Goal: Task Accomplishment & Management: Manage account settings

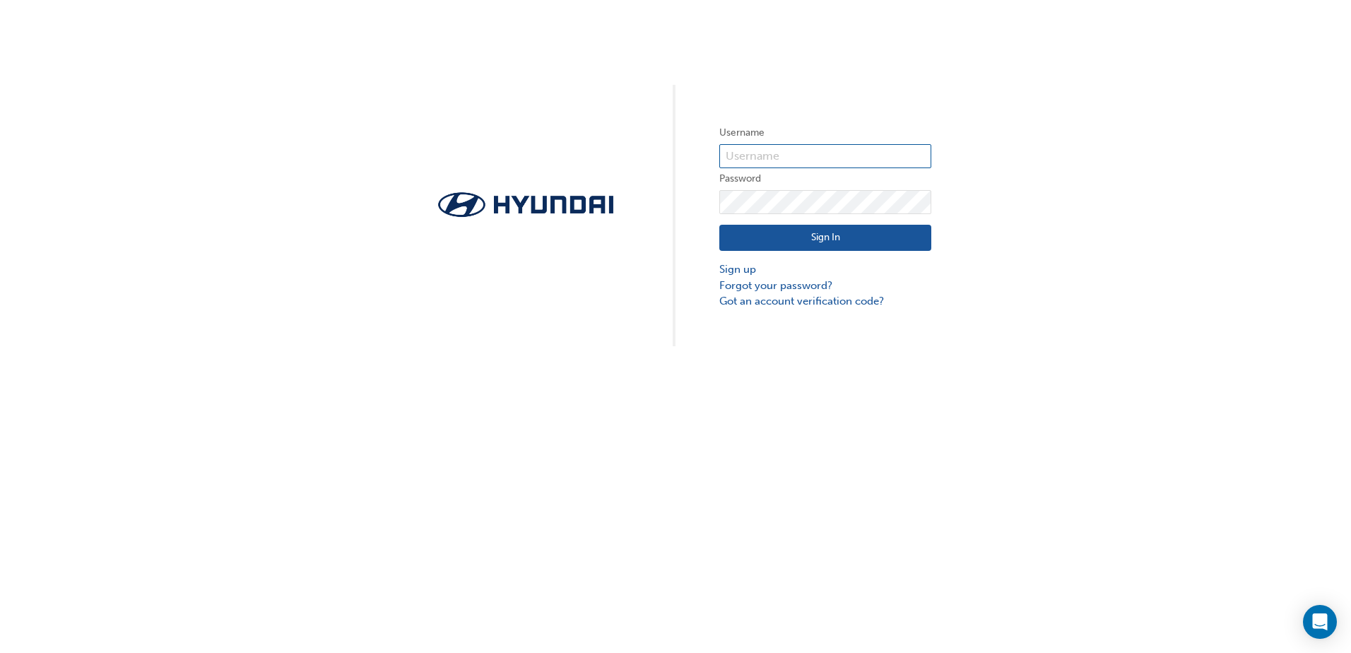
click at [794, 156] on input "text" at bounding box center [825, 156] width 212 height 24
type input "[PERSON_NAME][EMAIL_ADDRESS][PERSON_NAME][DOMAIN_NAME]"
click at [819, 233] on button "Sign In" at bounding box center [825, 238] width 212 height 27
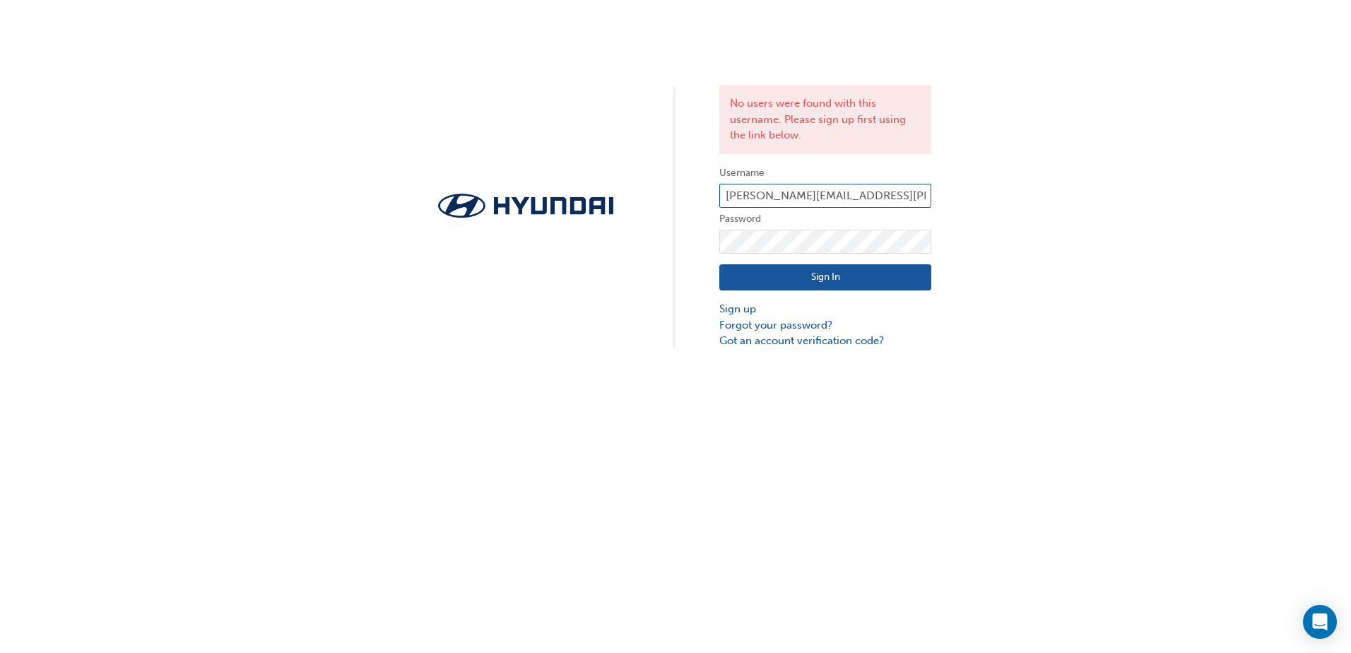
click at [894, 194] on input "[PERSON_NAME][EMAIL_ADDRESS][PERSON_NAME][DOMAIN_NAME]" at bounding box center [825, 196] width 212 height 24
click at [925, 192] on input "[PERSON_NAME][EMAIL_ADDRESS][PERSON_NAME][DOMAIN_NAME]" at bounding box center [825, 196] width 212 height 24
drag, startPoint x: 924, startPoint y: 195, endPoint x: 695, endPoint y: 216, distance: 230.0
click at [695, 216] on div "No users were found with this username. Please sign up first using the link bel…" at bounding box center [675, 174] width 1351 height 349
type input "[DOMAIN_NAME]"
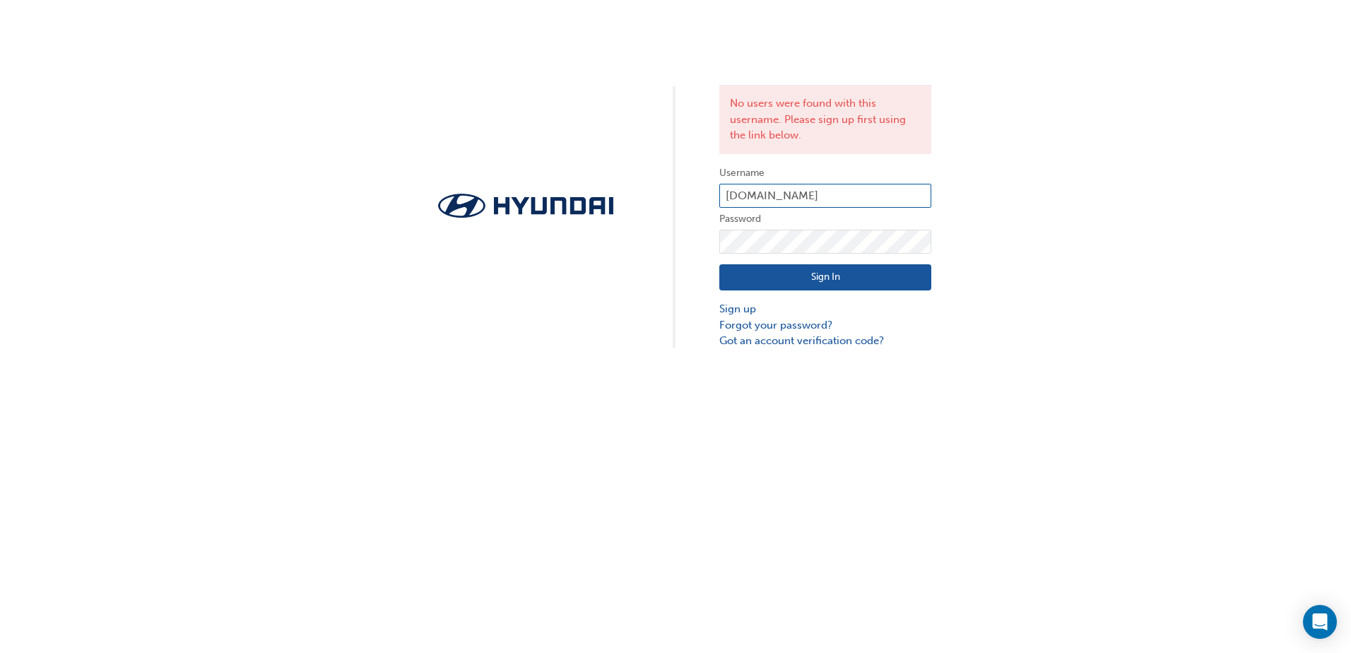
drag, startPoint x: 858, startPoint y: 192, endPoint x: 632, endPoint y: 211, distance: 226.3
click at [632, 214] on div "No users were found with this username. Please sign up first using the link bel…" at bounding box center [675, 174] width 1351 height 349
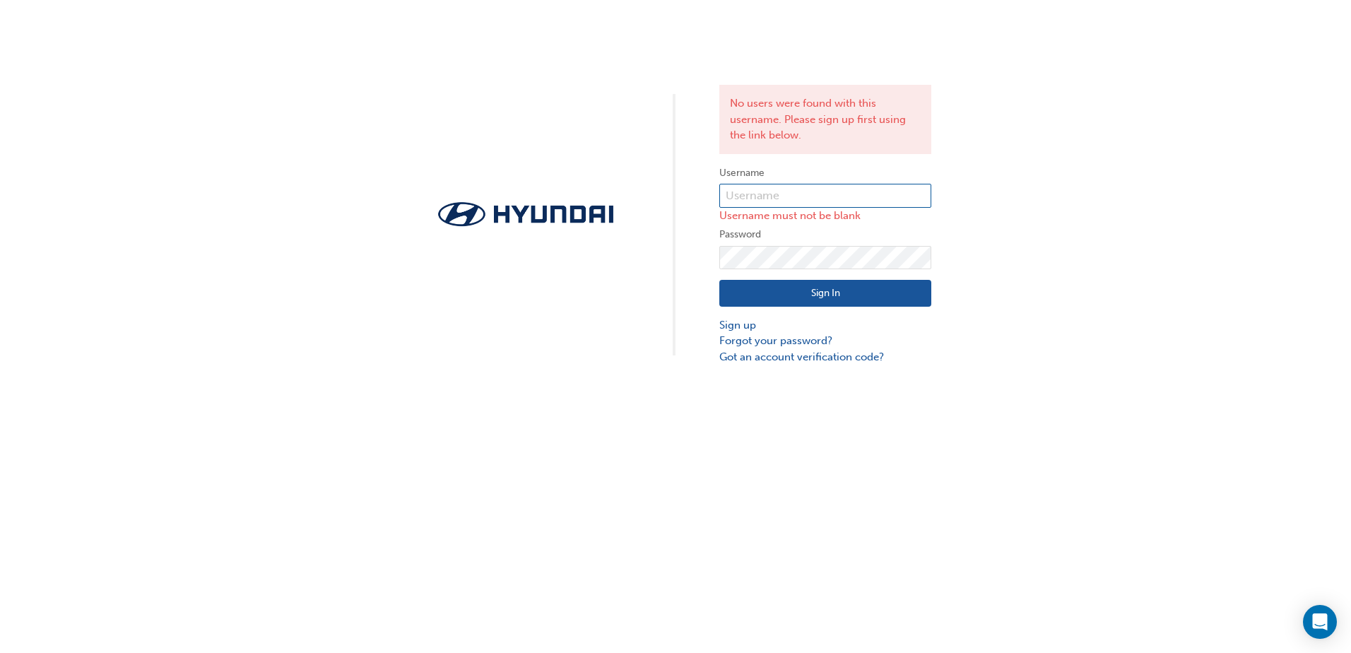
paste input "HAU3158VE8"
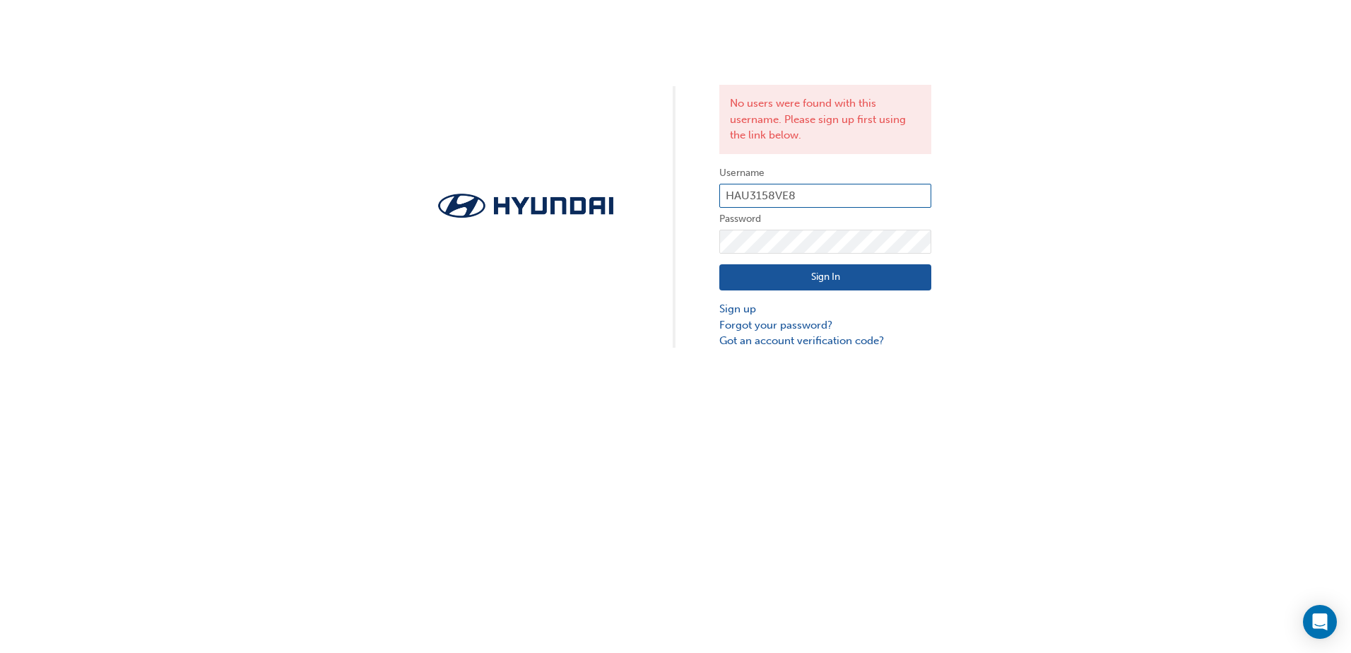
type input "HAU3158VE8"
click at [835, 278] on button "Sign In" at bounding box center [825, 277] width 212 height 27
drag, startPoint x: 739, startPoint y: 307, endPoint x: 913, endPoint y: 282, distance: 176.4
click at [739, 307] on link "Sign up" at bounding box center [825, 309] width 212 height 16
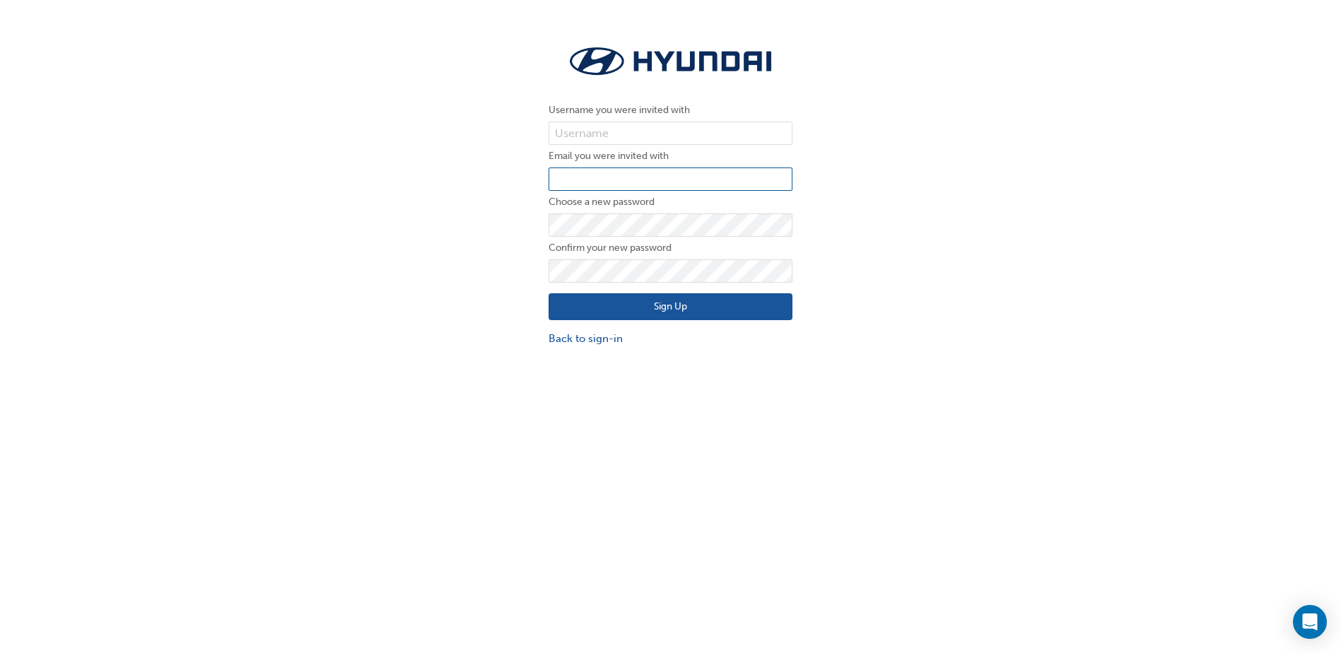
click at [617, 187] on input "email" at bounding box center [670, 179] width 244 height 24
type input "[PERSON_NAME][EMAIL_ADDRESS][PERSON_NAME][DOMAIN_NAME]"
click at [570, 335] on link "Back to sign-in" at bounding box center [670, 339] width 244 height 16
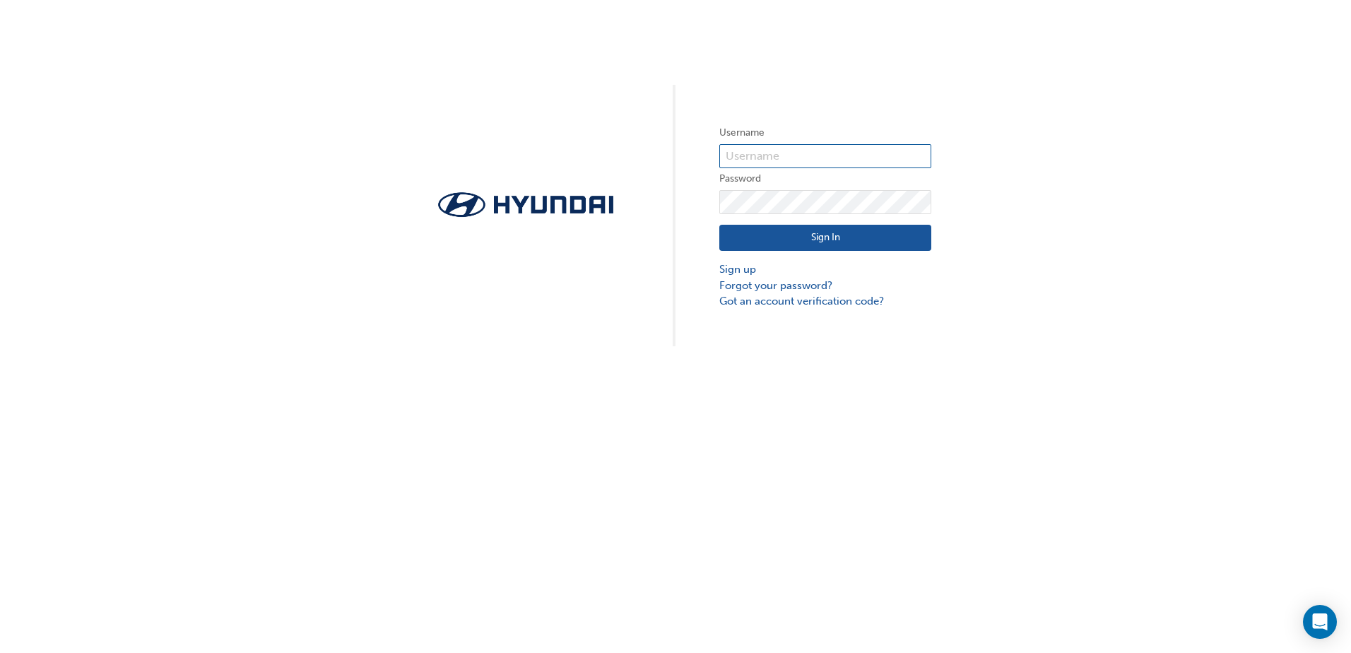
click at [792, 148] on input "text" at bounding box center [825, 156] width 212 height 24
type input "[PERSON_NAME][EMAIL_ADDRESS][PERSON_NAME][DOMAIN_NAME]"
click at [782, 147] on input "[PERSON_NAME][EMAIL_ADDRESS][PERSON_NAME][DOMAIN_NAME]" at bounding box center [825, 156] width 212 height 24
click at [803, 158] on input "[PERSON_NAME][EMAIL_ADDRESS][PERSON_NAME][DOMAIN_NAME]" at bounding box center [825, 156] width 212 height 24
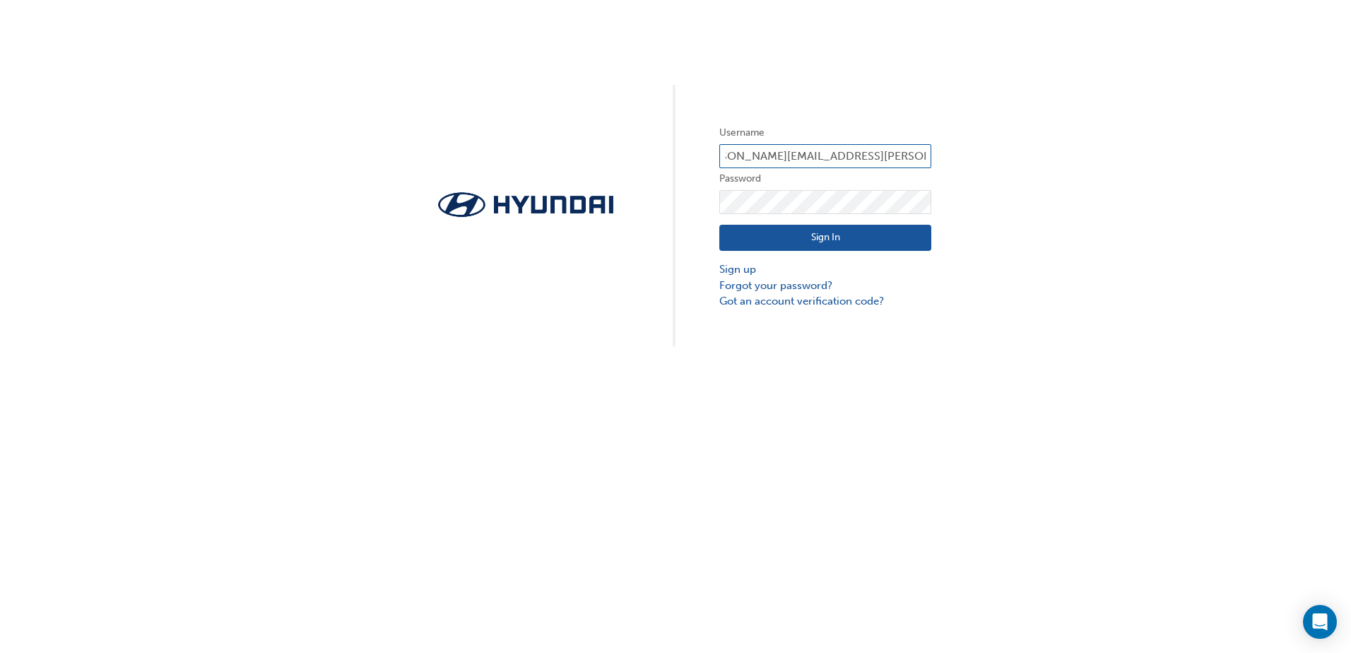
drag, startPoint x: 834, startPoint y: 159, endPoint x: 996, endPoint y: 163, distance: 162.6
click at [999, 163] on div "Username [PERSON_NAME][EMAIL_ADDRESS][PERSON_NAME][DOMAIN_NAME] Password Sign I…" at bounding box center [675, 173] width 1351 height 346
click at [796, 159] on input "[PERSON_NAME][EMAIL_ADDRESS][PERSON_NAME][DOMAIN_NAME]" at bounding box center [825, 156] width 212 height 24
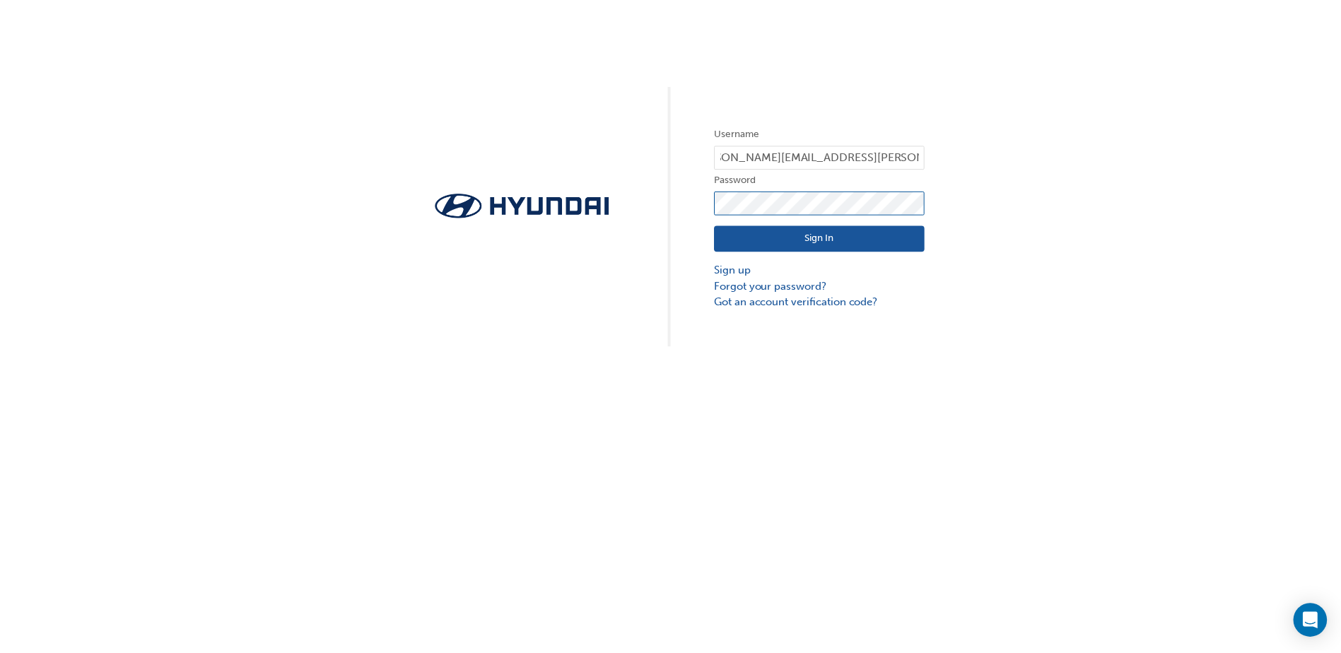
scroll to position [0, 0]
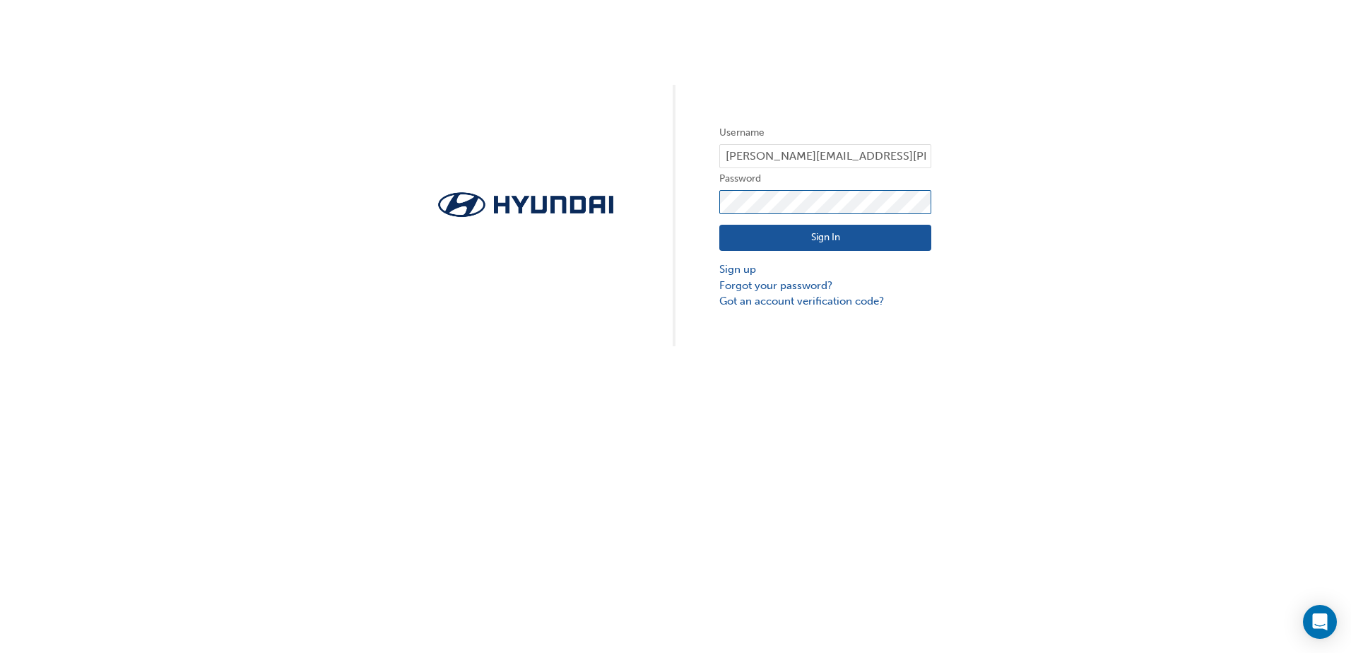
click button "Sign In" at bounding box center [825, 238] width 212 height 27
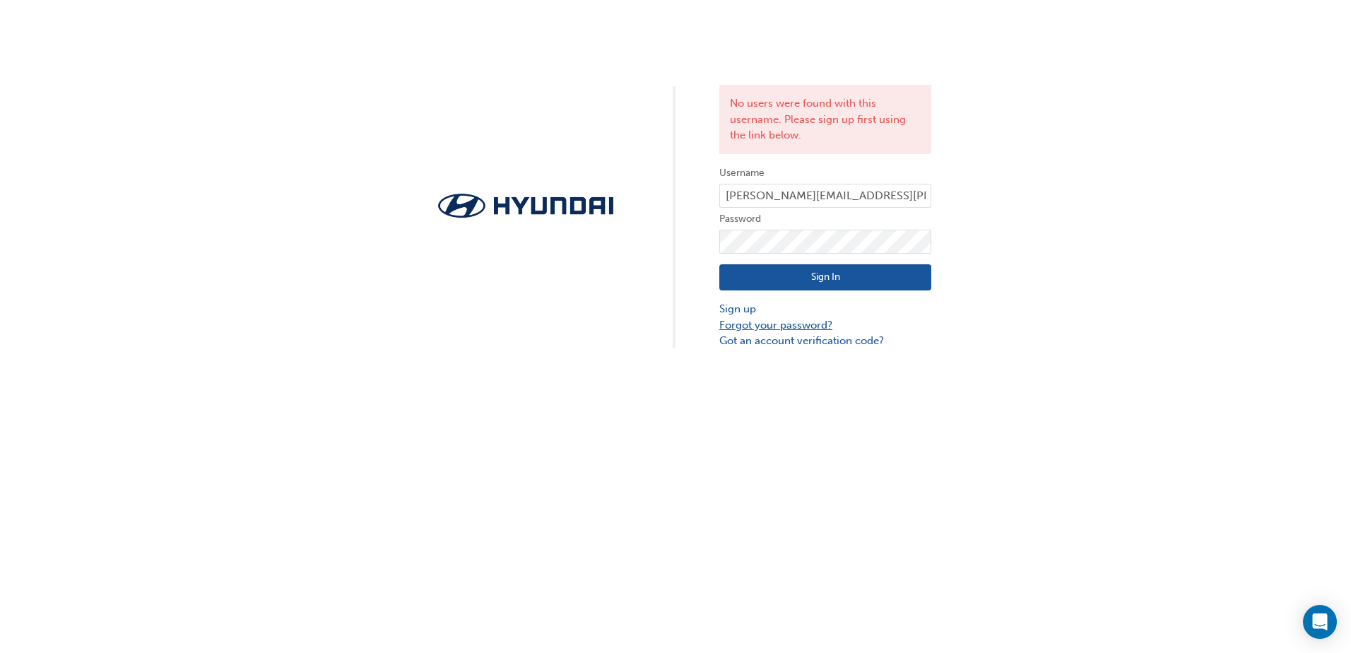
click at [790, 327] on link "Forgot your password?" at bounding box center [825, 325] width 212 height 16
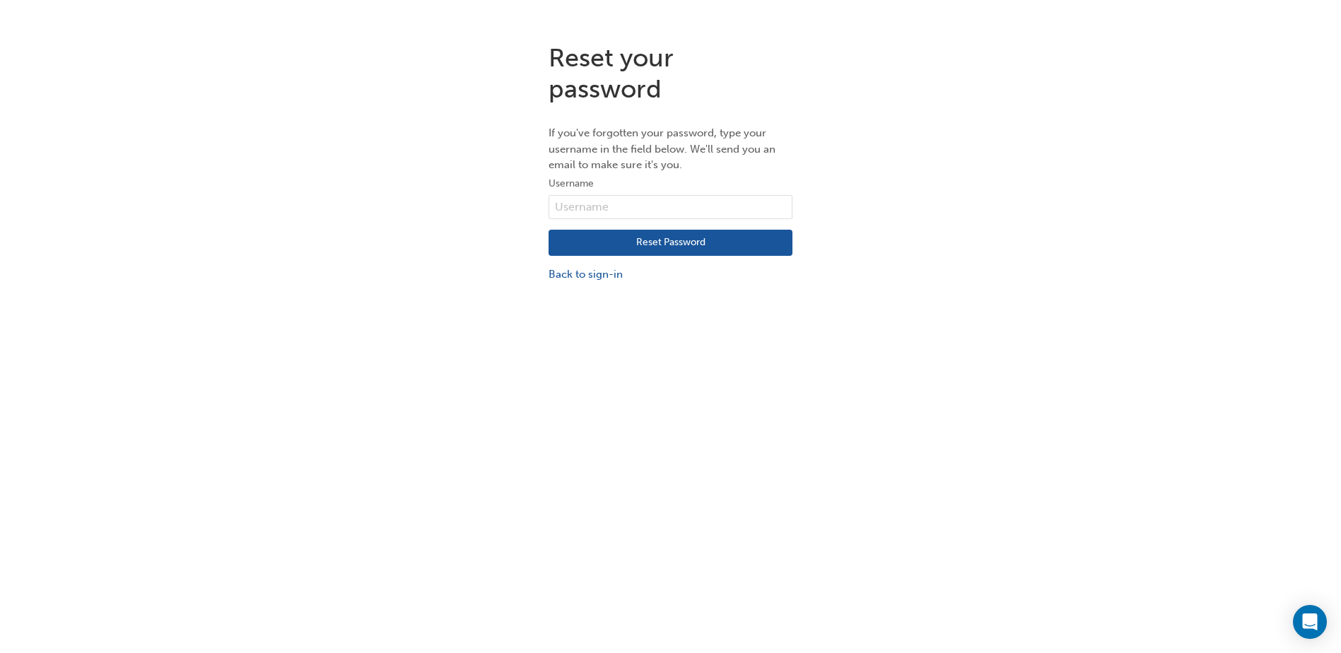
click at [630, 172] on p "If you've forgotten your password, type your username in the field below. We'll…" at bounding box center [670, 149] width 244 height 48
click at [619, 209] on input "text" at bounding box center [670, 207] width 244 height 24
type input "[PERSON_NAME][EMAIL_ADDRESS][PERSON_NAME][DOMAIN_NAME]"
click at [683, 240] on button "Reset Password" at bounding box center [670, 243] width 244 height 27
